Goal: Task Accomplishment & Management: Manage account settings

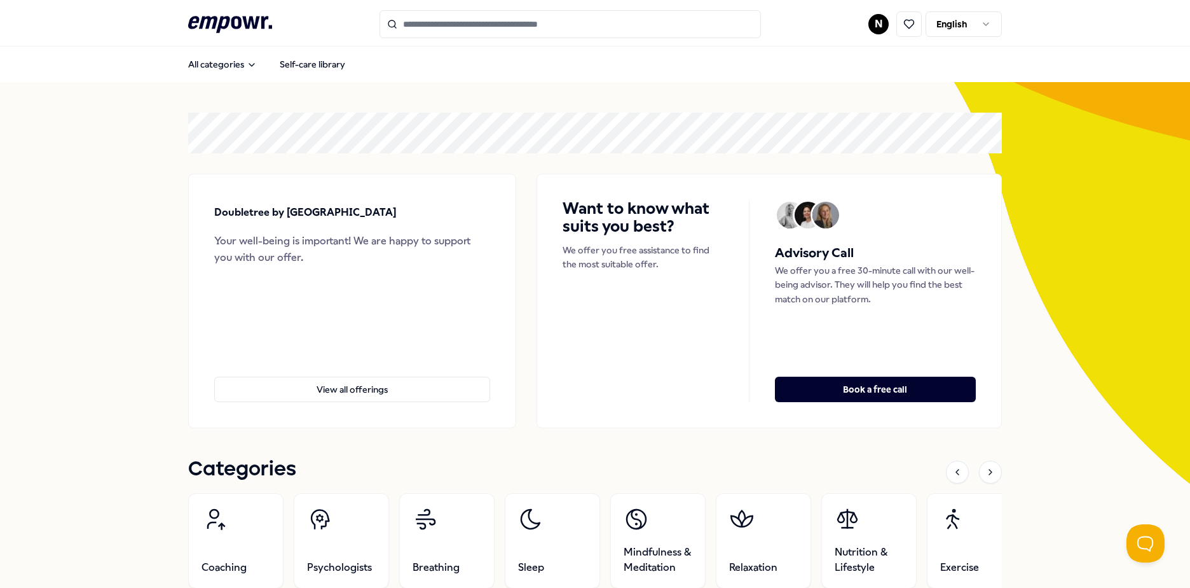
click at [874, 25] on html ".empowr-logo_svg__cls-1{fill:#03032f} N English All categories Self-care librar…" at bounding box center [595, 294] width 1190 height 588
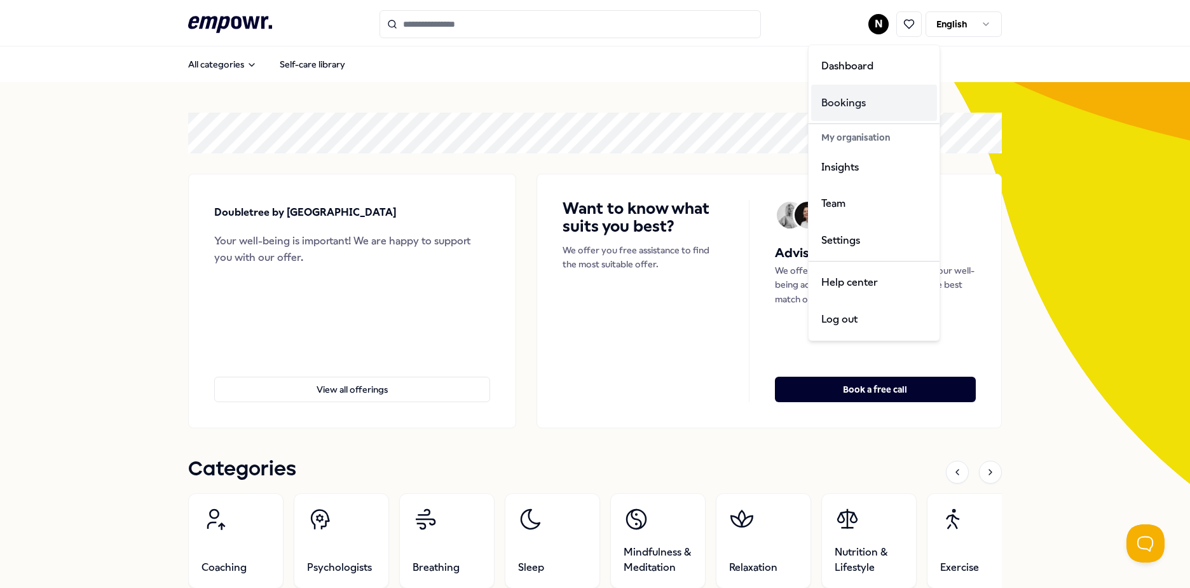
click at [851, 100] on div "Bookings" at bounding box center [874, 103] width 126 height 37
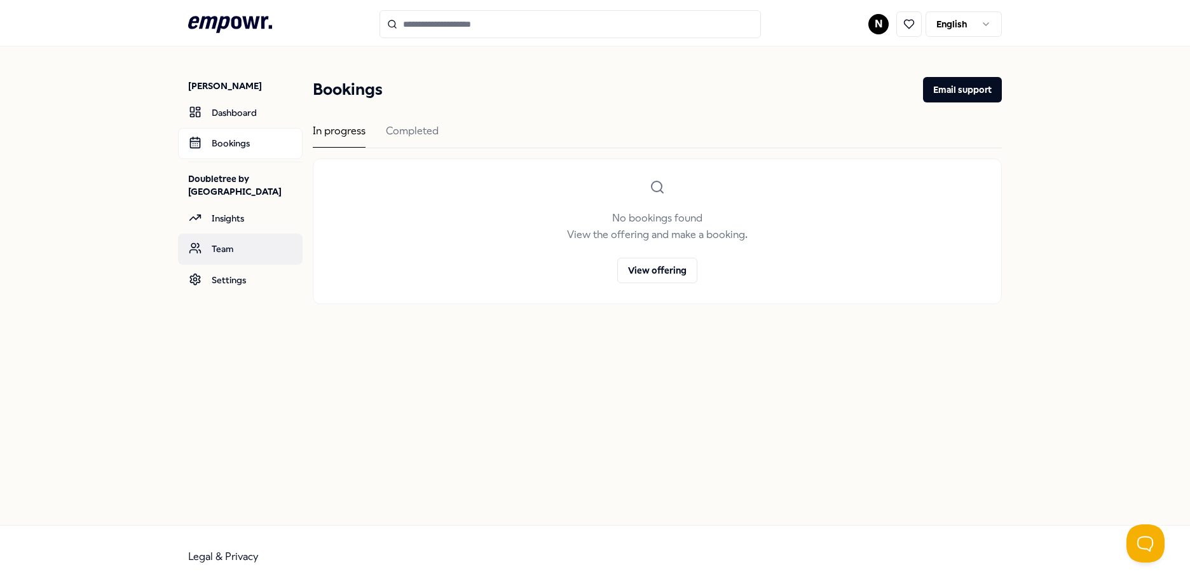
click at [214, 259] on link "Team" at bounding box center [240, 248] width 125 height 31
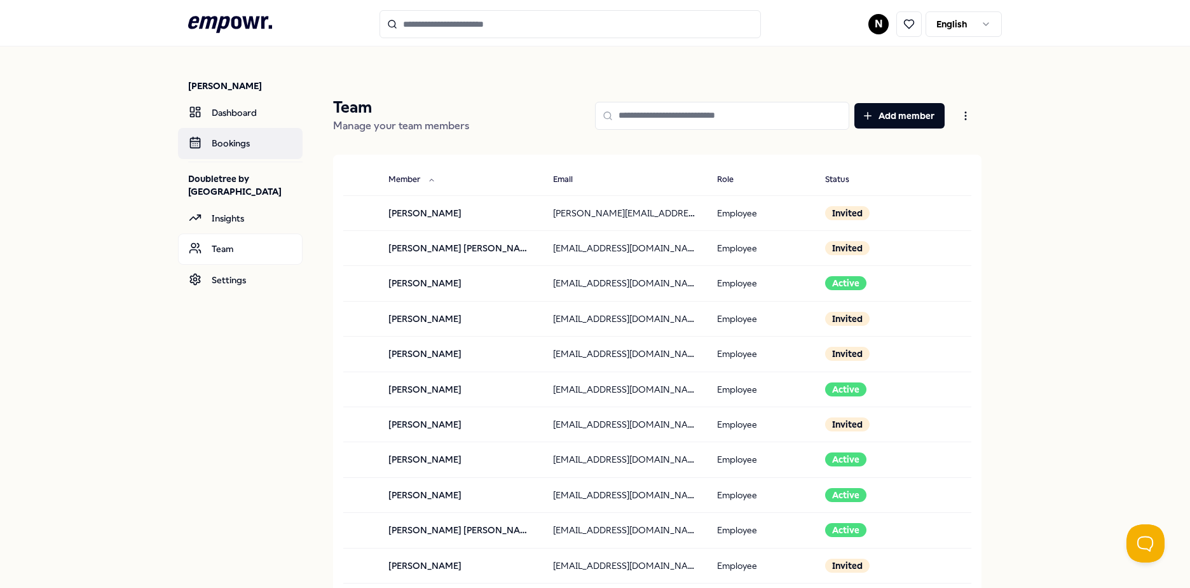
click at [239, 146] on link "Bookings" at bounding box center [240, 143] width 125 height 31
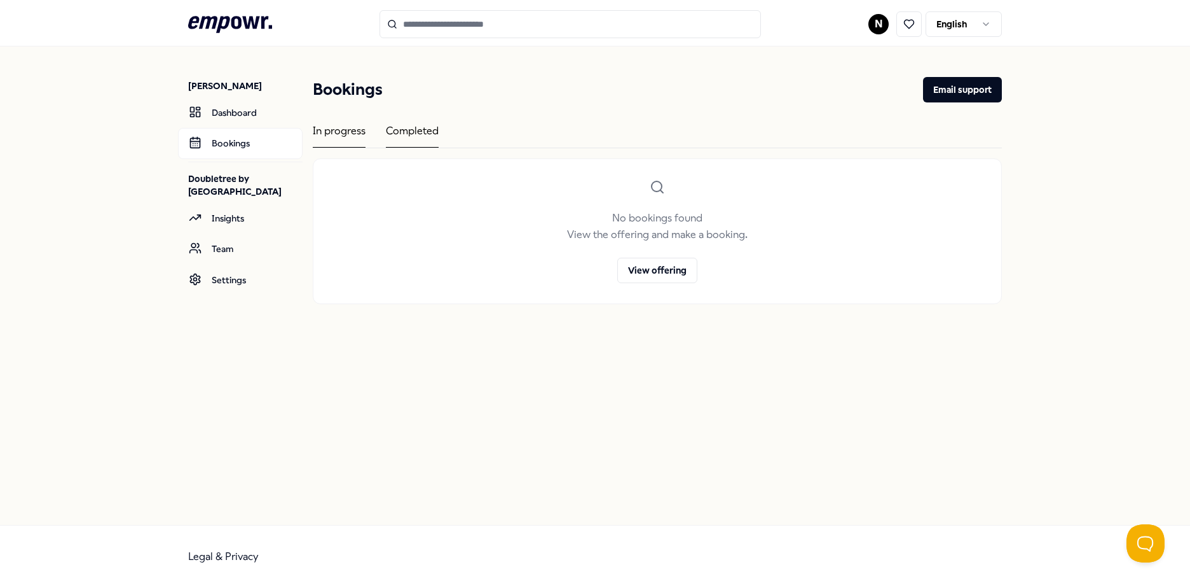
click at [406, 128] on div "Completed" at bounding box center [412, 135] width 53 height 25
click at [409, 134] on div "Completed" at bounding box center [412, 135] width 53 height 25
click at [325, 137] on div "In progress" at bounding box center [339, 135] width 53 height 25
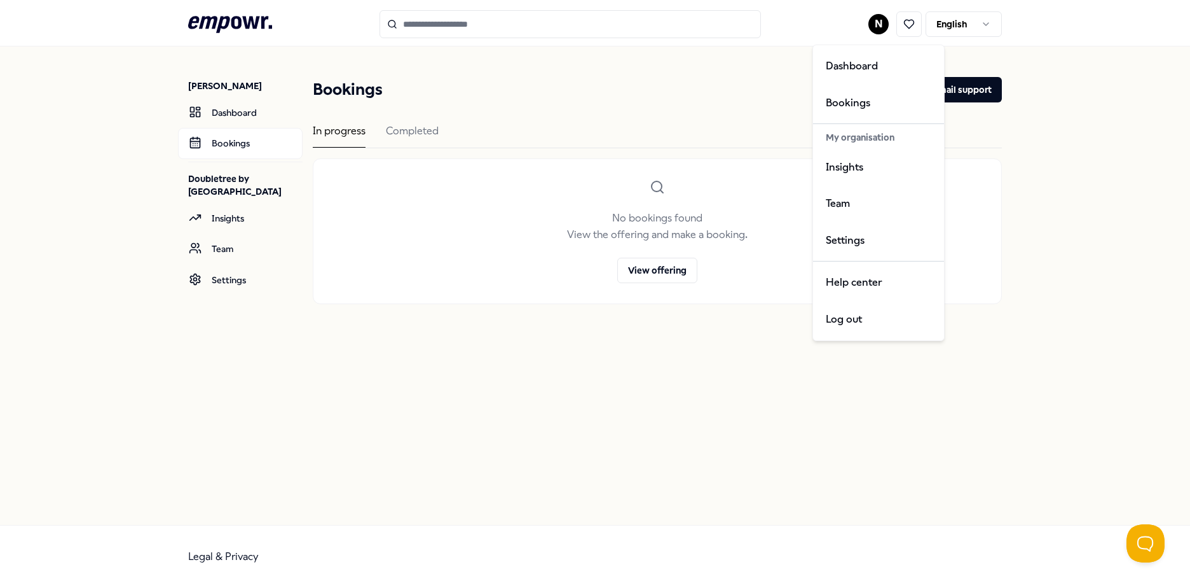
click at [886, 24] on html ".empowr-logo_svg__cls-1{fill:#03032f} N English [PERSON_NAME] Dashboard Booking…" at bounding box center [595, 294] width 1190 height 588
click at [868, 167] on div "Insights" at bounding box center [879, 167] width 126 height 37
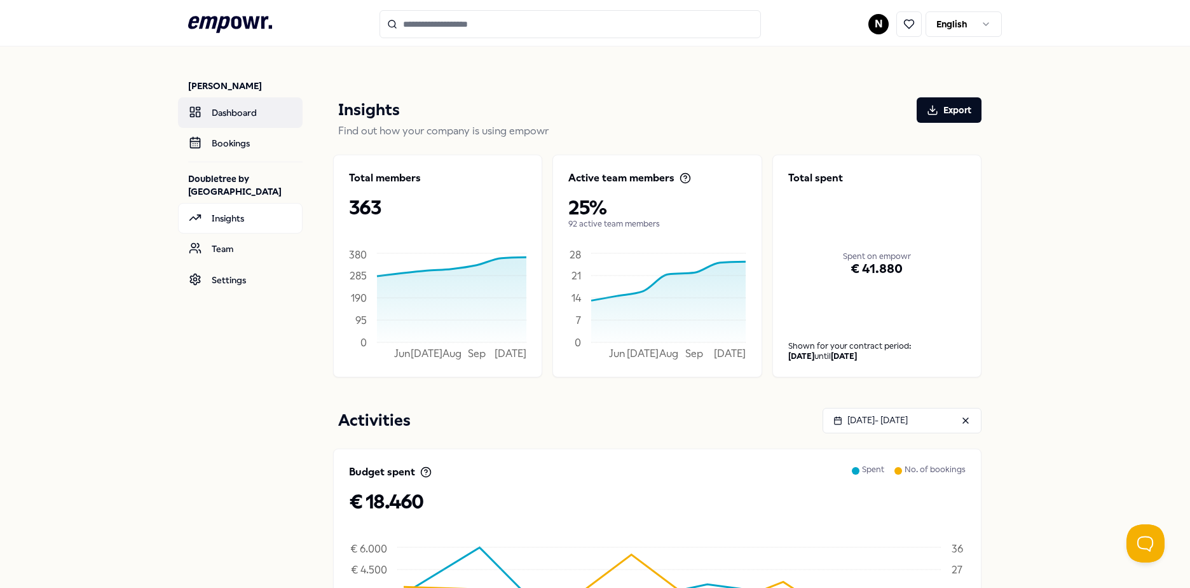
click at [231, 114] on link "Dashboard" at bounding box center [240, 112] width 125 height 31
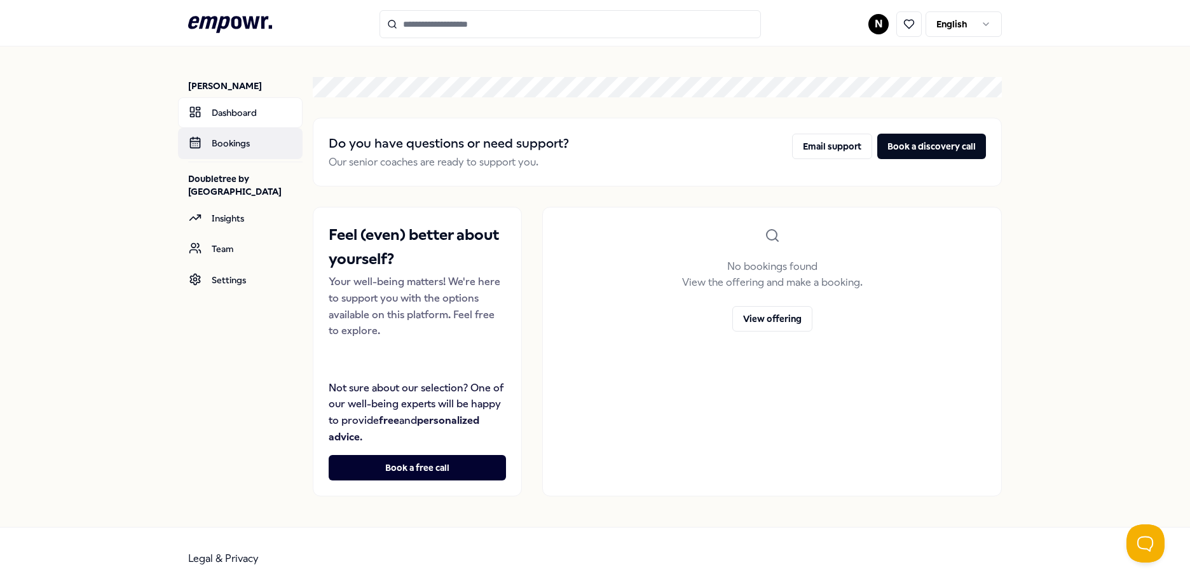
click at [231, 142] on link "Bookings" at bounding box center [240, 143] width 125 height 31
